Goal: Find specific page/section: Find specific page/section

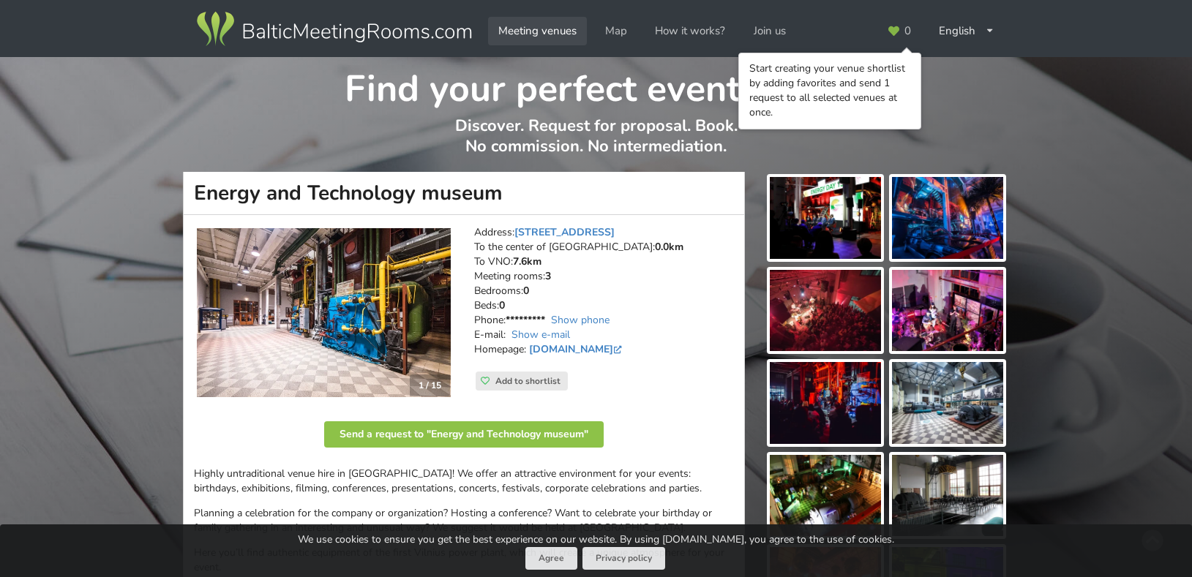
click at [550, 35] on link "Meeting venues" at bounding box center [537, 31] width 99 height 29
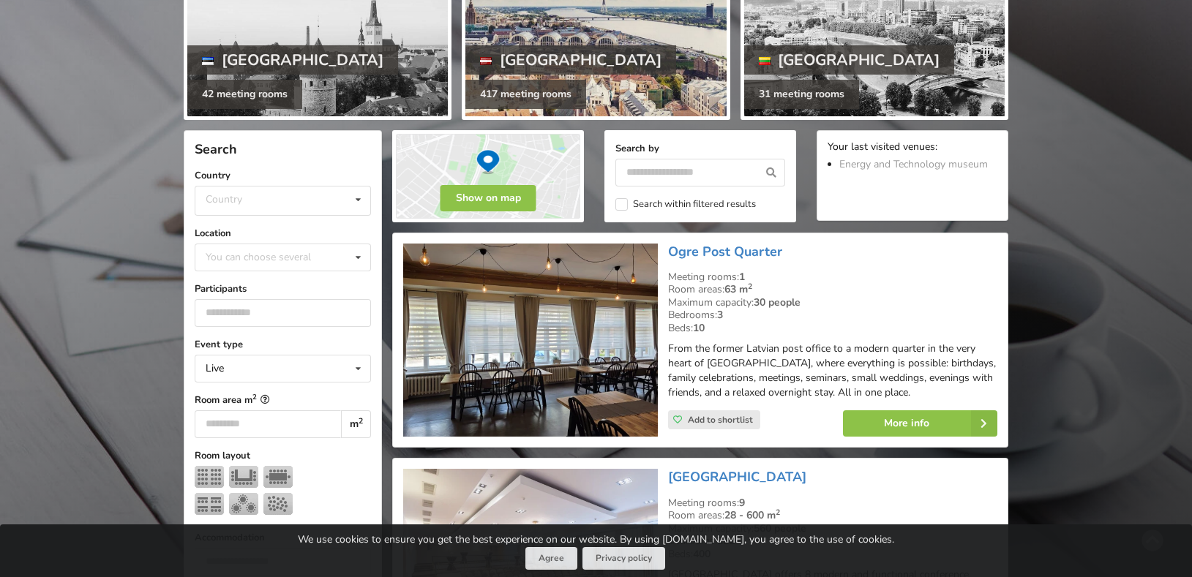
scroll to position [204, 0]
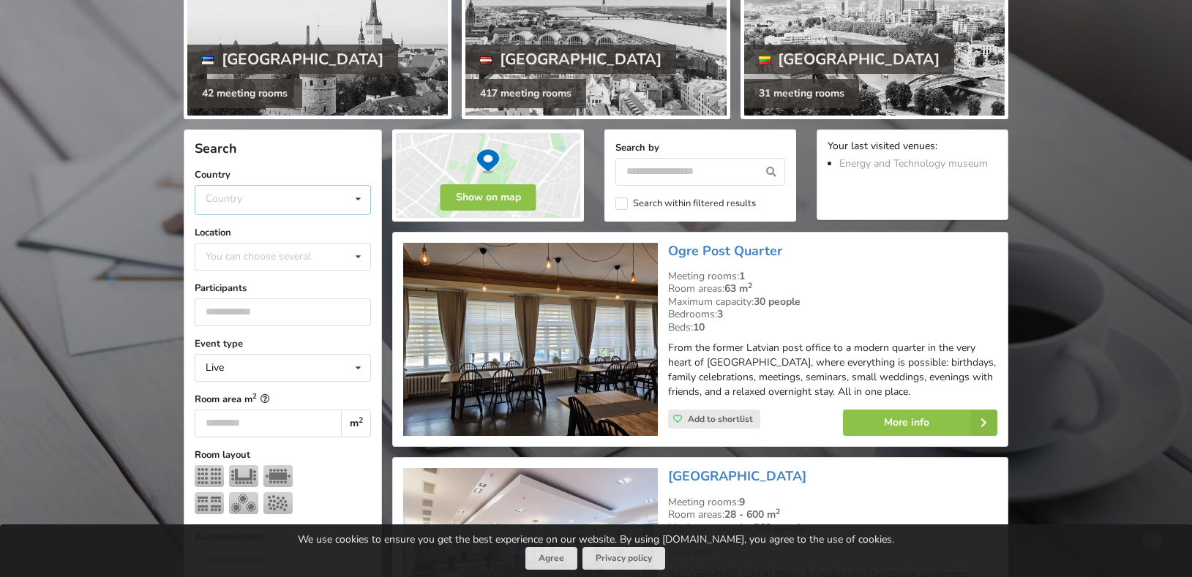
click at [294, 197] on div "Country Estonia Latvia Lithuania" at bounding box center [283, 200] width 176 height 30
click at [255, 282] on div "Lithuania" at bounding box center [282, 281] width 175 height 27
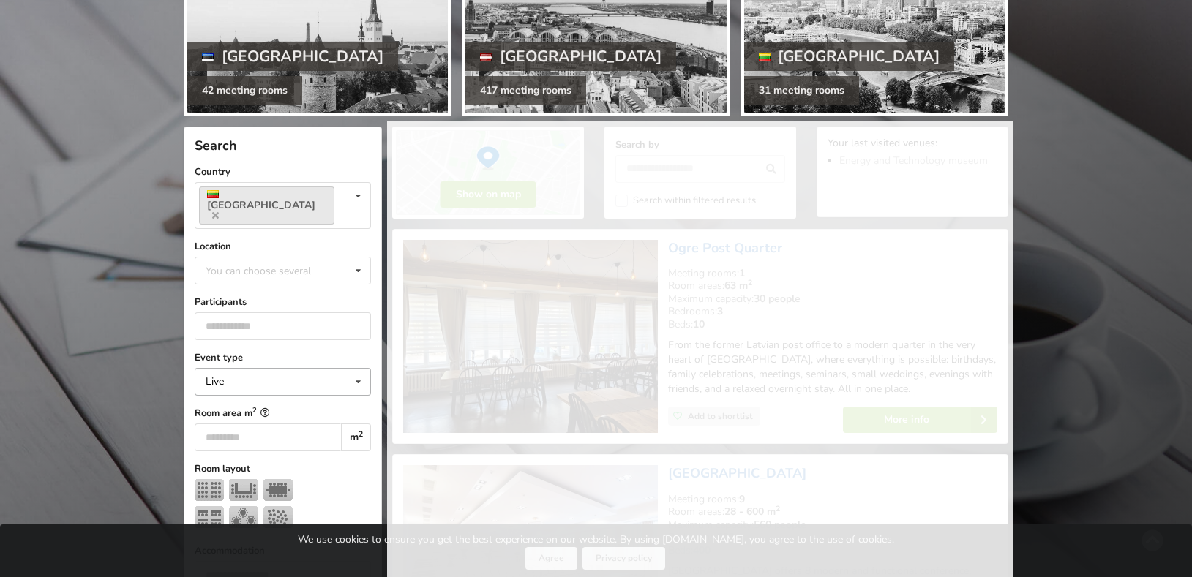
scroll to position [328, 0]
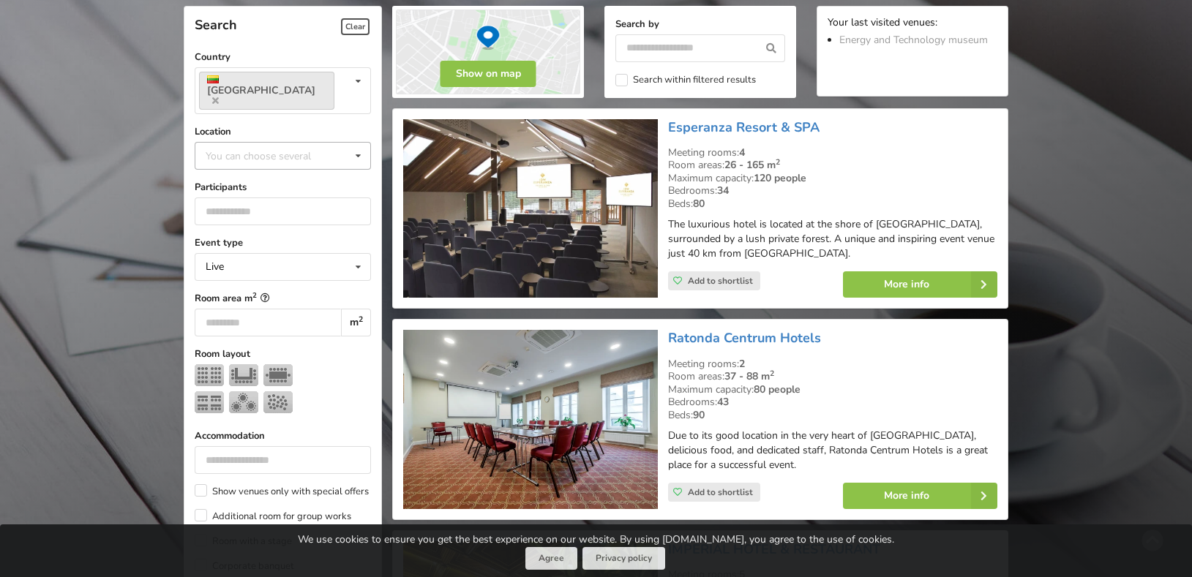
click at [336, 147] on div "You can choose several" at bounding box center [273, 155] width 142 height 17
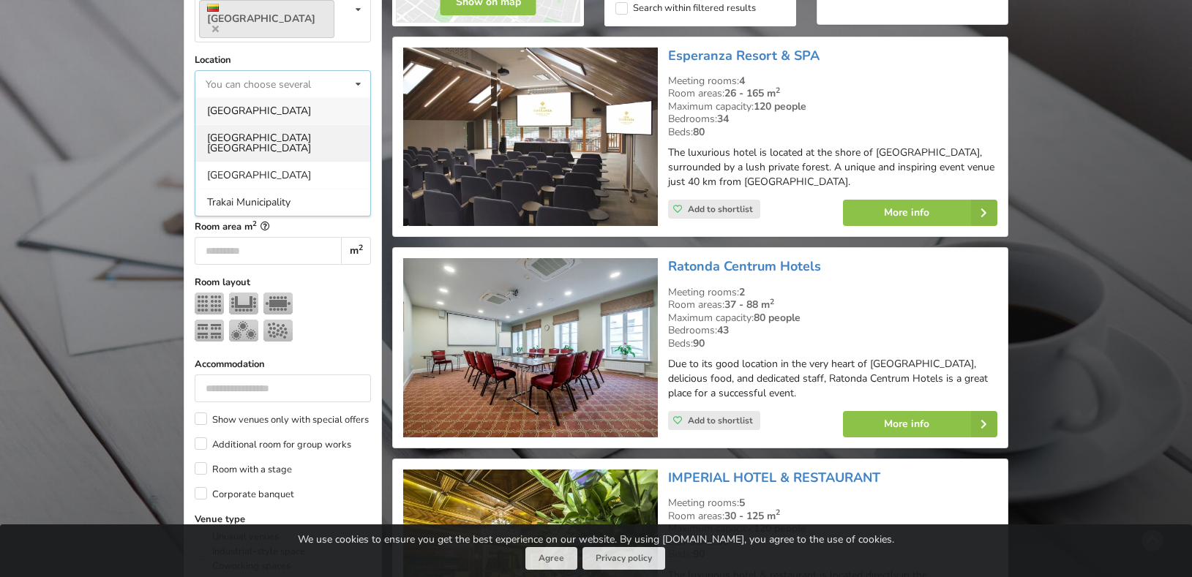
scroll to position [401, 0]
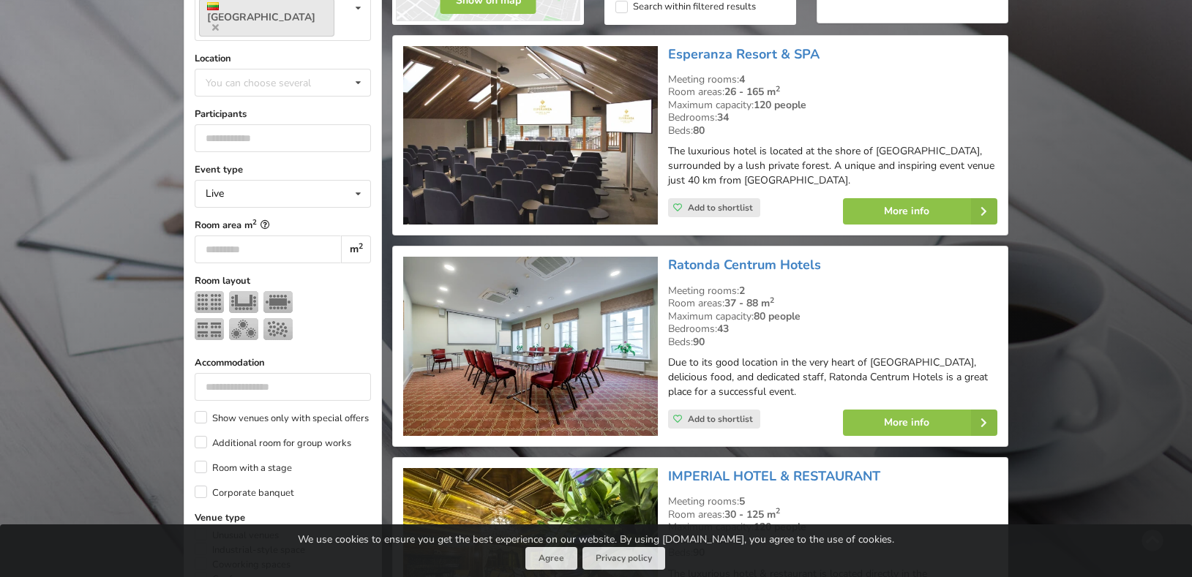
click at [156, 181] on div "Find your perfect event space Discover. Request for proposal. Book. No commissi…" at bounding box center [596, 476] width 1192 height 1641
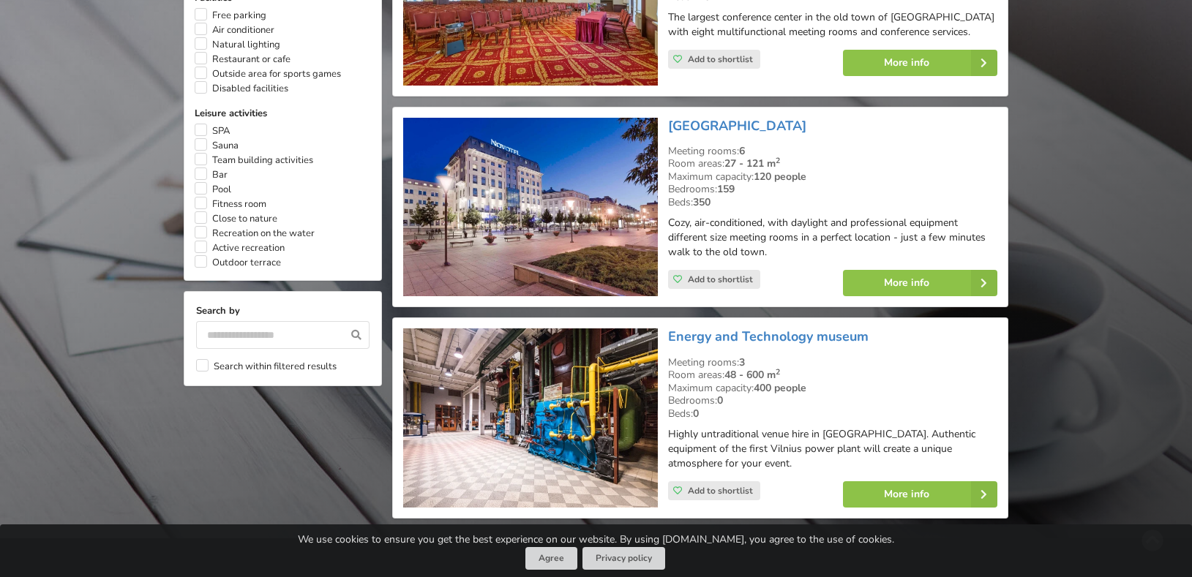
scroll to position [412, 0]
